Goal: Task Accomplishment & Management: Understand process/instructions

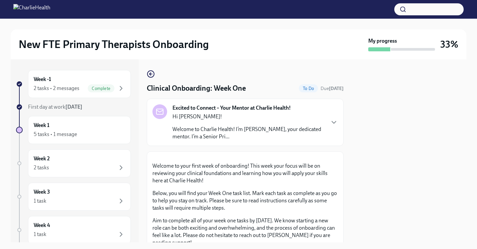
click at [275, 110] on strong "Excited to Connect – Your Mentor at Charlie Health!" at bounding box center [231, 107] width 118 height 7
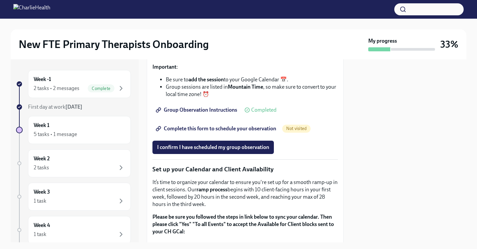
scroll to position [1134, 0]
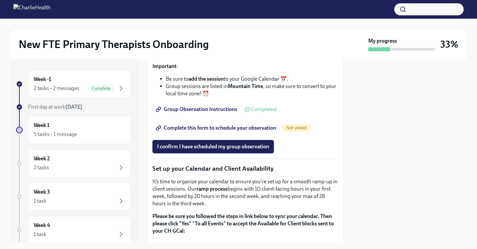
click at [256, 153] on button "I confirm I have scheduled my group observation" at bounding box center [212, 146] width 121 height 13
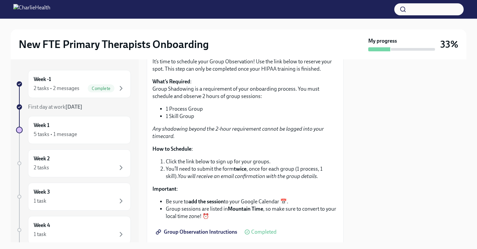
scroll to position [788, 0]
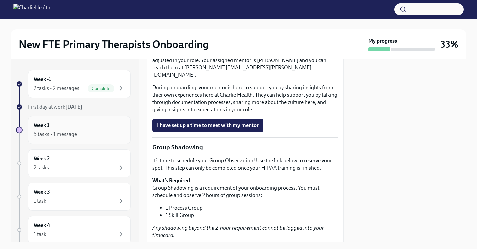
click at [108, 129] on div "Week 1 5 tasks • 1 message" at bounding box center [79, 130] width 91 height 17
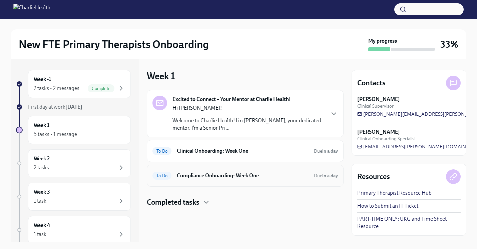
click at [209, 175] on h6 "Compliance Onboarding: Week One" at bounding box center [243, 175] width 132 height 7
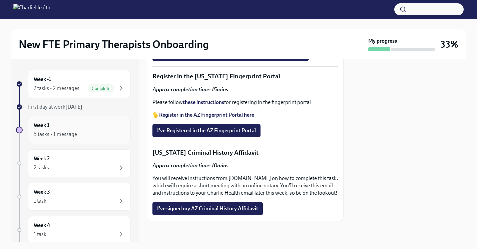
click at [112, 125] on div "Week 1 5 tasks • 1 message" at bounding box center [79, 130] width 91 height 17
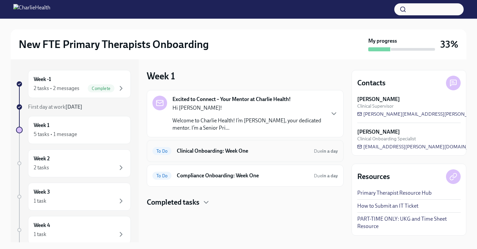
click at [208, 149] on h6 "Clinical Onboarding: Week One" at bounding box center [243, 150] width 132 height 7
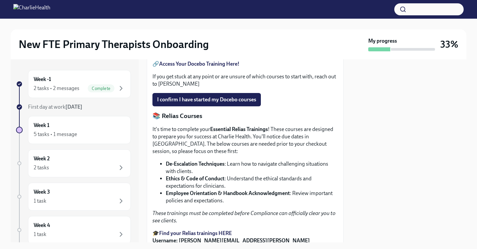
scroll to position [356, 0]
